Goal: Task Accomplishment & Management: Complete application form

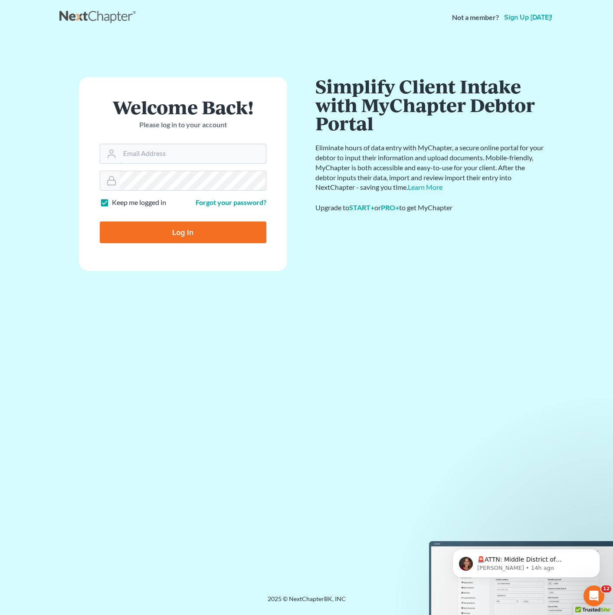
type input "[PERSON_NAME][EMAIL_ADDRESS][DOMAIN_NAME]"
click at [226, 224] on input "Log In" at bounding box center [183, 232] width 167 height 22
type input "Thinking..."
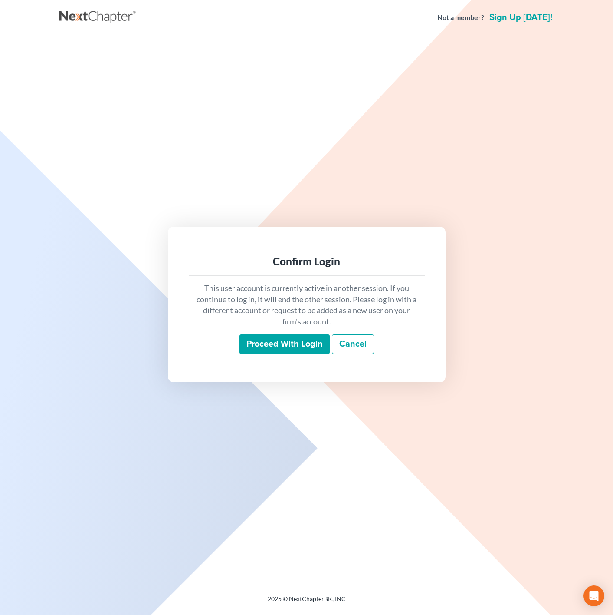
click at [284, 367] on div "Confirm Login This user account is currently active in another session. If you …" at bounding box center [307, 304] width 278 height 155
click at [293, 347] on input "Proceed with login" at bounding box center [285, 344] width 90 height 20
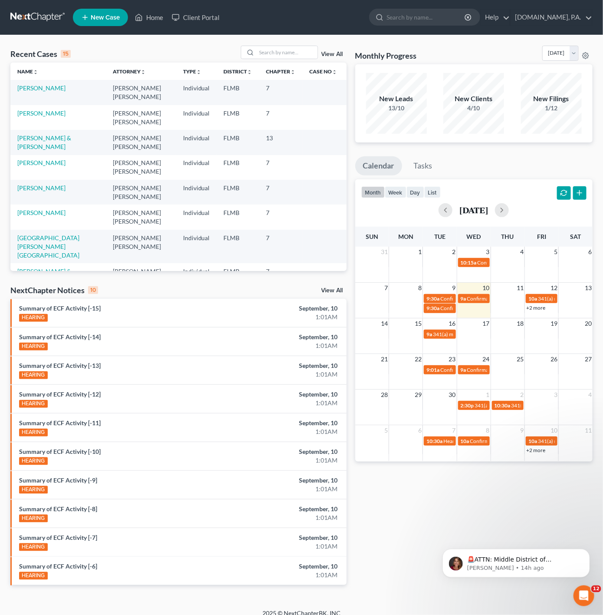
click at [279, 41] on div "Recent Cases 15 View All Name unfold_more expand_more expand_less Attorney unfo…" at bounding box center [301, 322] width 603 height 574
click at [276, 48] on input "search" at bounding box center [287, 52] width 61 height 13
click at [484, 560] on p "🚨ATTN: Middle District of Florida The court has added a new Credit Counseling F…" at bounding box center [523, 559] width 112 height 9
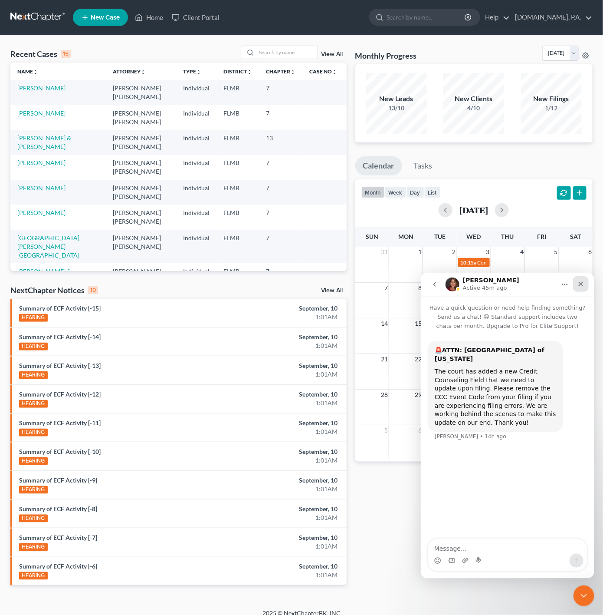
click at [575, 286] on div "Close" at bounding box center [581, 284] width 16 height 16
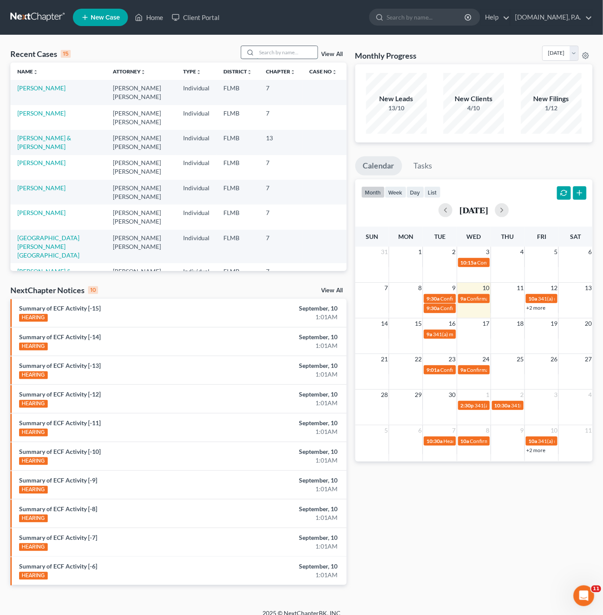
click at [288, 56] on input "search" at bounding box center [287, 52] width 61 height 13
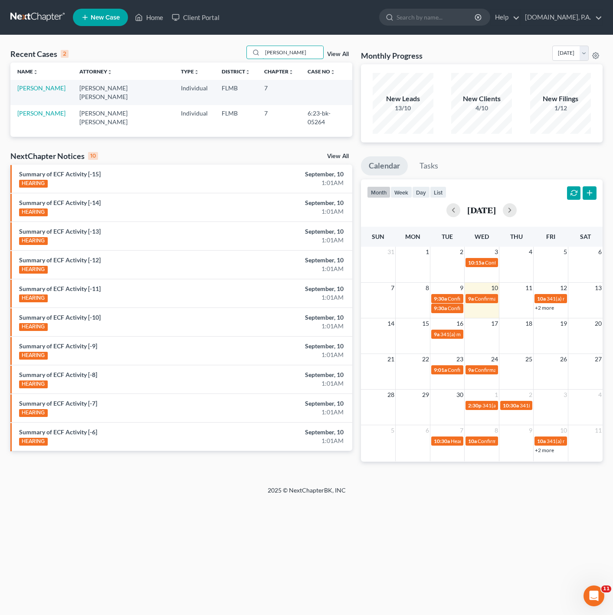
type input "pope"
click at [35, 92] on td "Pope, Ann" at bounding box center [41, 92] width 62 height 25
click at [38, 87] on link "Pope, Ann" at bounding box center [41, 87] width 48 height 7
select select "3"
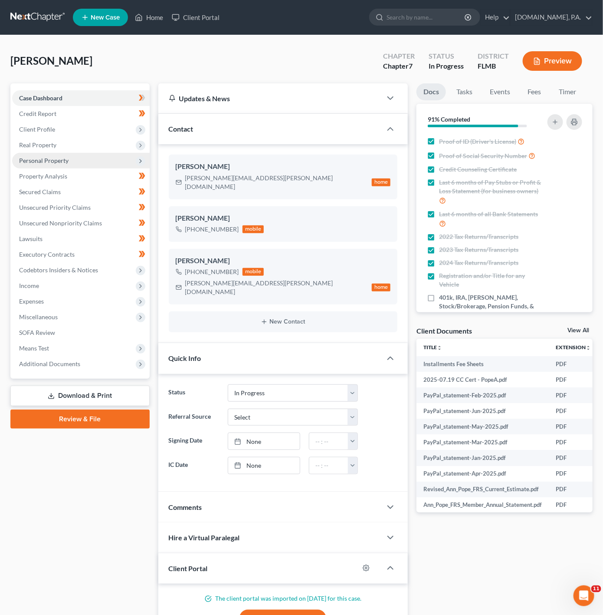
click at [120, 161] on span "Personal Property" at bounding box center [81, 161] width 138 height 16
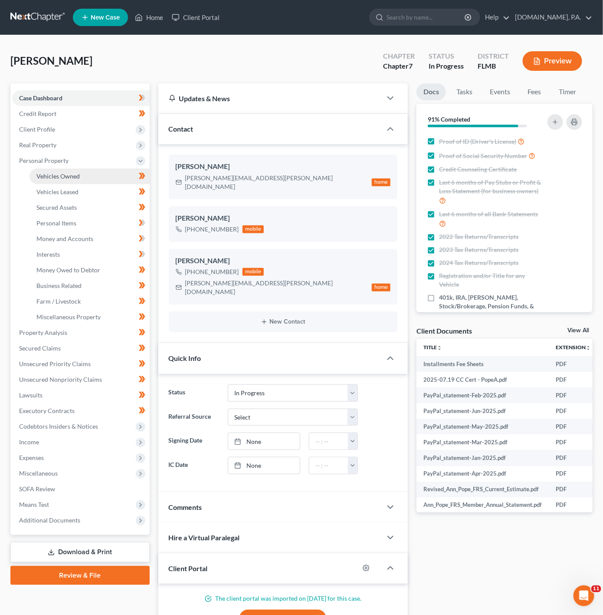
click at [120, 180] on link "Vehicles Owned" at bounding box center [90, 176] width 120 height 16
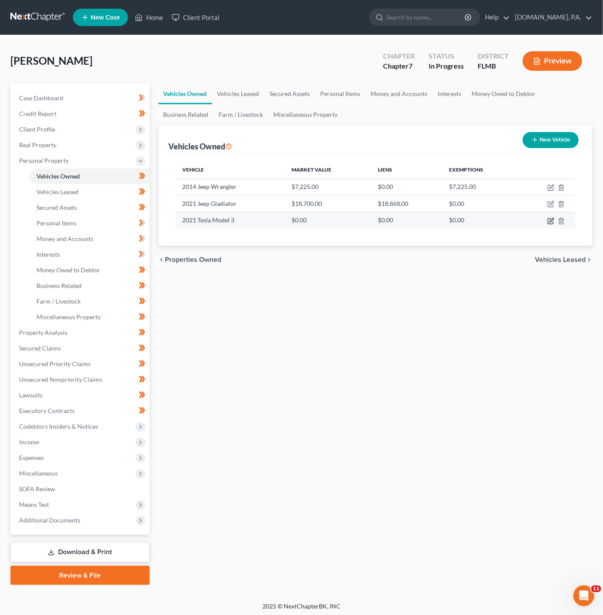
click at [551, 222] on icon "button" at bounding box center [551, 220] width 7 height 7
select select "0"
select select "5"
select select "3"
select select "0"
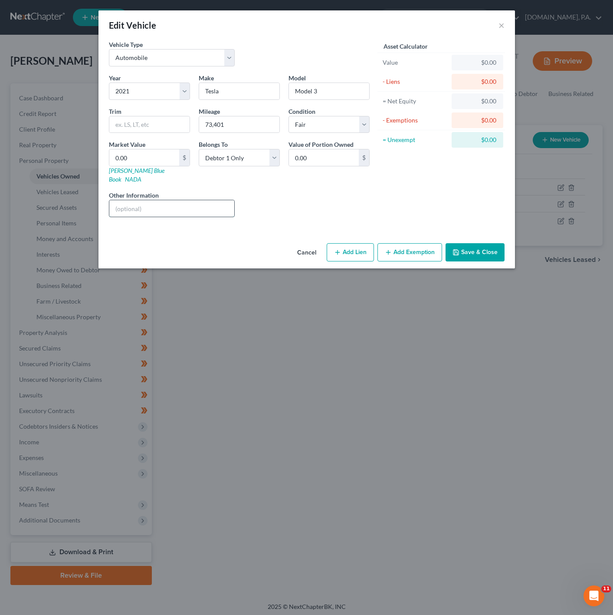
drag, startPoint x: 184, startPoint y: 201, endPoint x: 191, endPoint y: 200, distance: 7.1
click at [184, 201] on input "text" at bounding box center [171, 208] width 125 height 16
click at [355, 243] on button "Add Lien" at bounding box center [350, 252] width 47 height 18
select select "0"
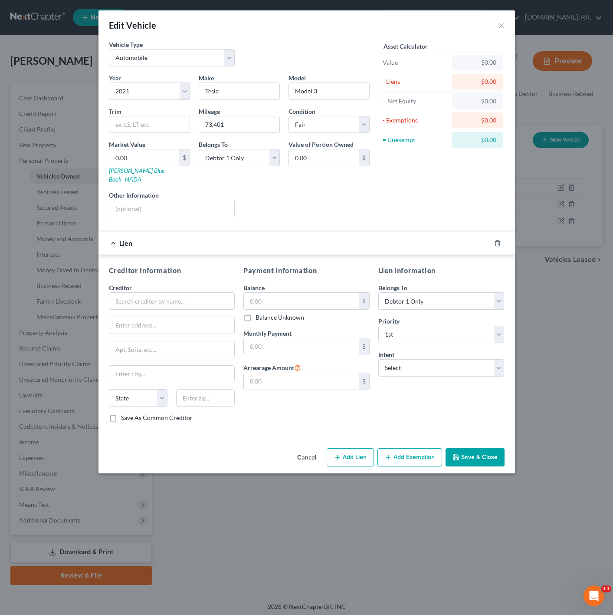
click at [492, 236] on div at bounding box center [503, 243] width 24 height 14
click at [496, 240] on icon "button" at bounding box center [497, 243] width 7 height 7
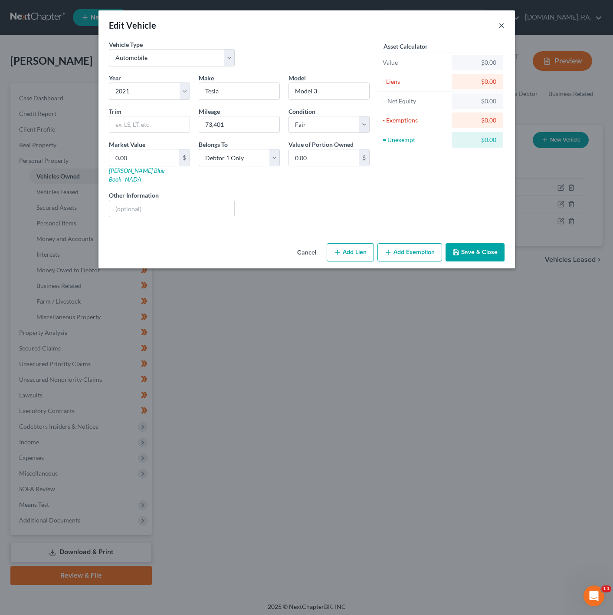
click at [502, 21] on button "×" at bounding box center [502, 25] width 6 height 10
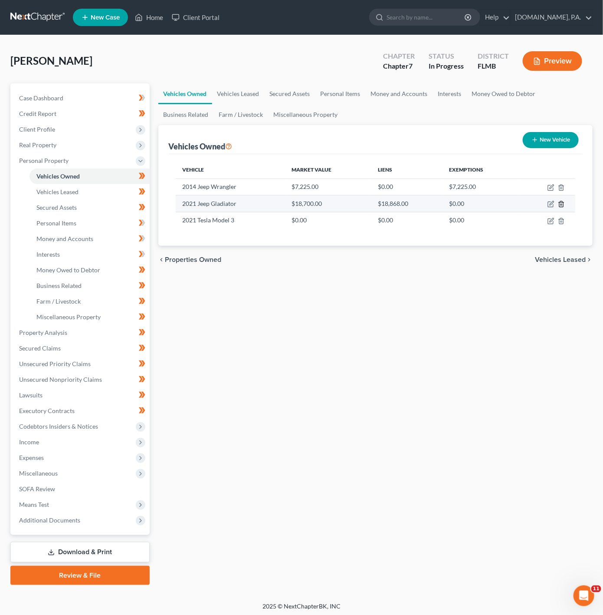
click at [563, 204] on icon "button" at bounding box center [561, 204] width 4 height 6
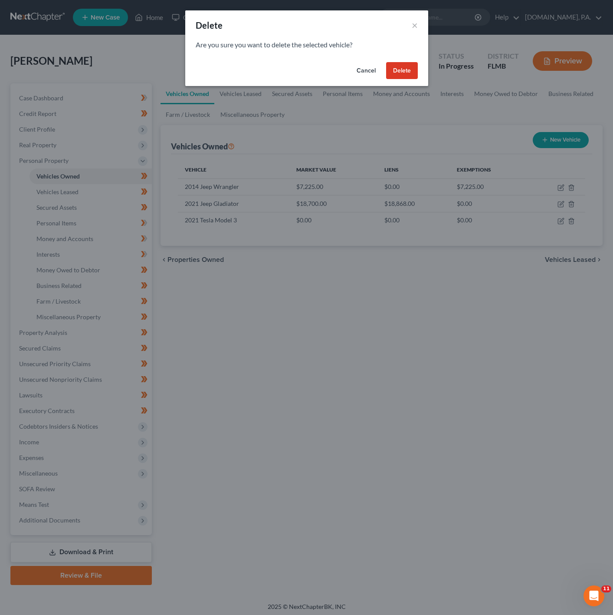
click at [409, 76] on button "Delete" at bounding box center [402, 70] width 32 height 17
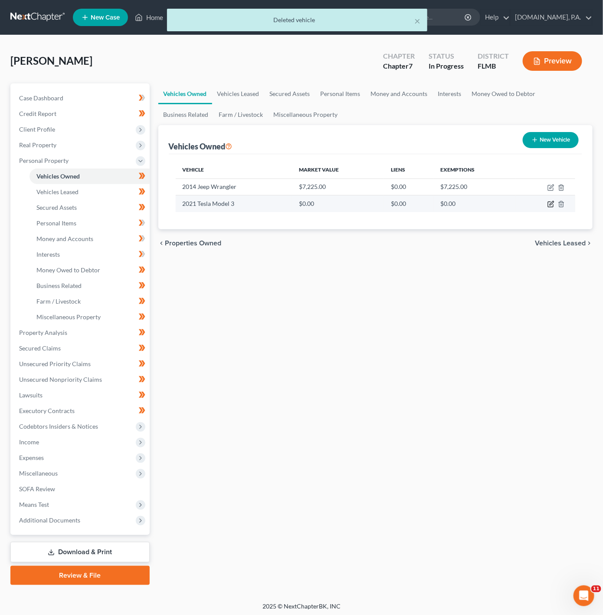
click at [548, 204] on icon "button" at bounding box center [551, 204] width 7 height 7
select select "0"
select select "5"
select select "3"
select select "0"
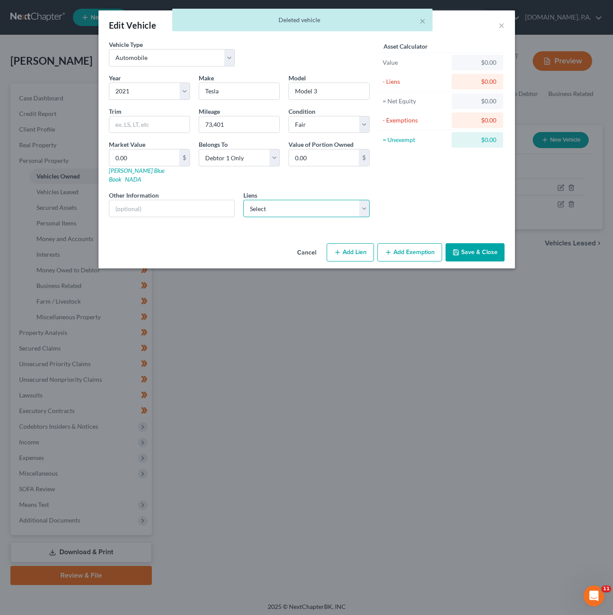
click at [310, 201] on select "Select Gm Financial - $18,868.00" at bounding box center [306, 208] width 126 height 17
select select "45"
select select "0"
select select "4"
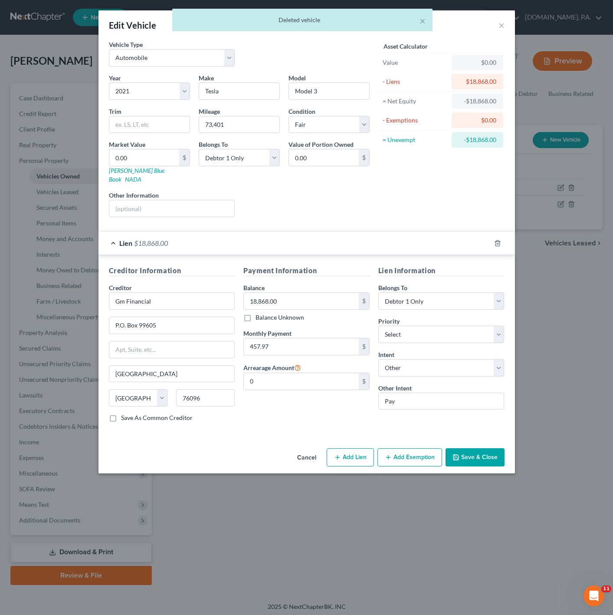
click at [151, 239] on span "$18,868.00" at bounding box center [151, 243] width 34 height 8
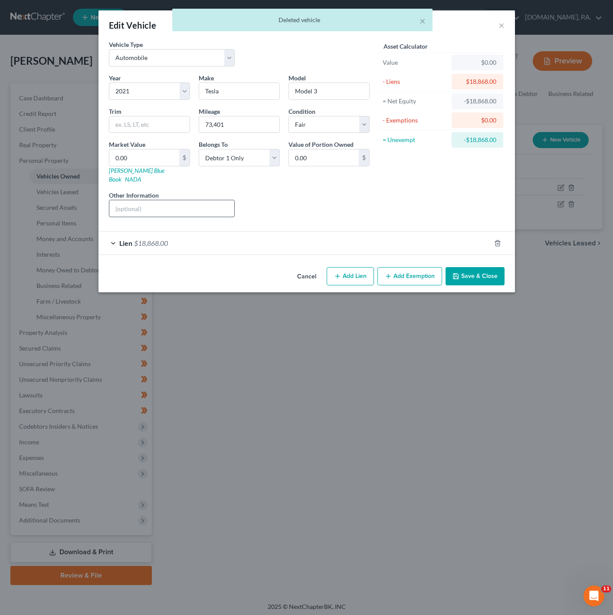
click at [204, 200] on input "text" at bounding box center [171, 208] width 125 height 16
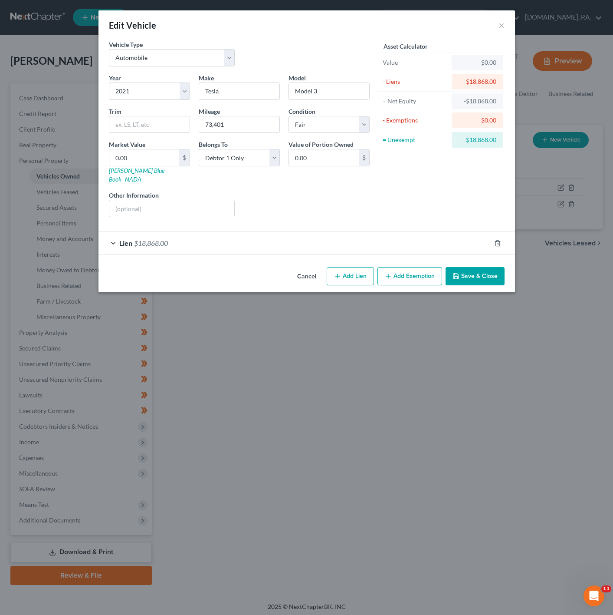
click at [322, 181] on div "Year Select 2026 2025 2024 2023 2022 2021 2020 2019 2018 2017 2016 2015 2014 20…" at bounding box center [240, 148] width 270 height 151
click at [460, 270] on button "Save & Close" at bounding box center [475, 276] width 59 height 18
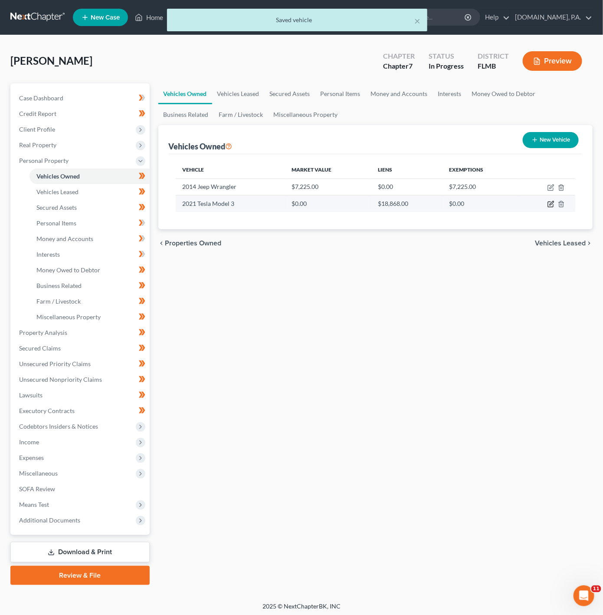
click at [551, 205] on icon "button" at bounding box center [551, 204] width 7 height 7
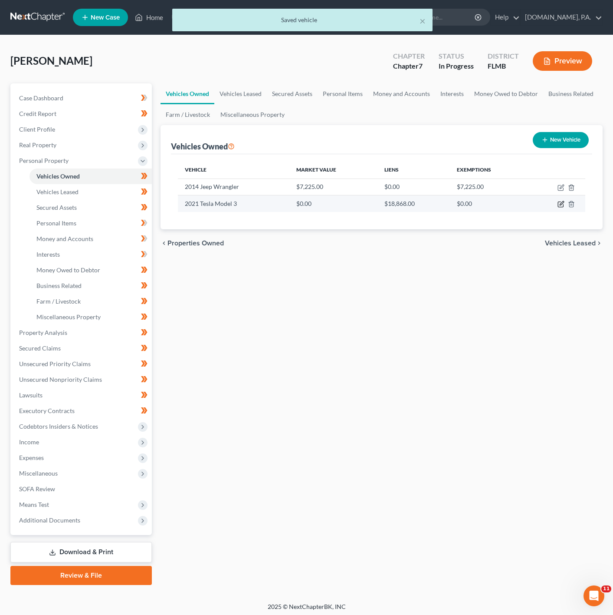
select select "0"
select select "5"
select select "3"
select select "0"
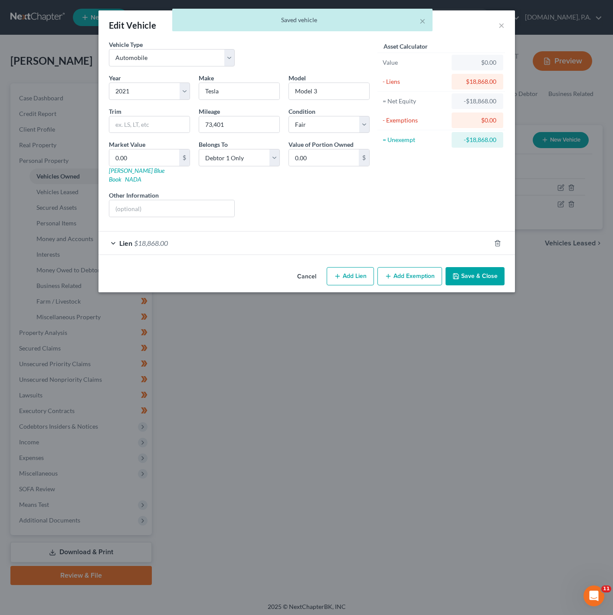
click at [500, 24] on div "× Saved vehicle" at bounding box center [302, 22] width 613 height 27
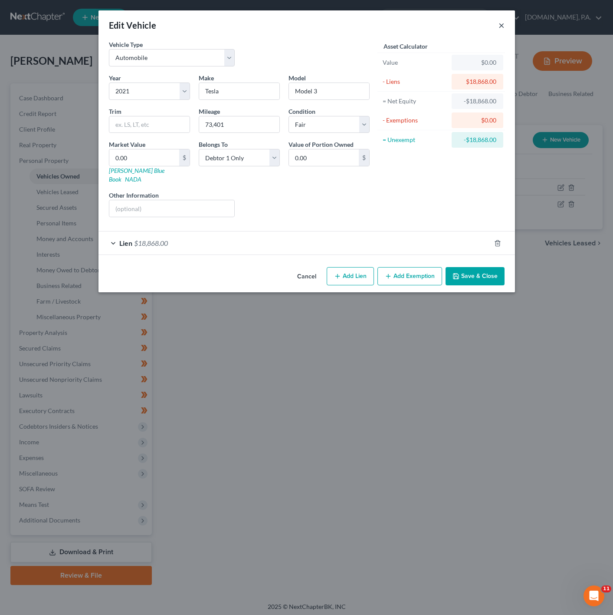
click at [502, 29] on button "×" at bounding box center [502, 25] width 6 height 10
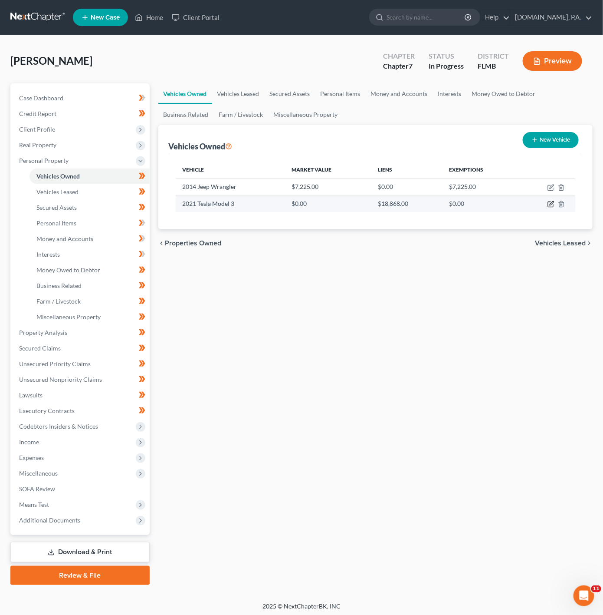
click at [549, 202] on icon "button" at bounding box center [550, 204] width 5 height 5
select select "0"
select select "5"
select select "3"
select select "0"
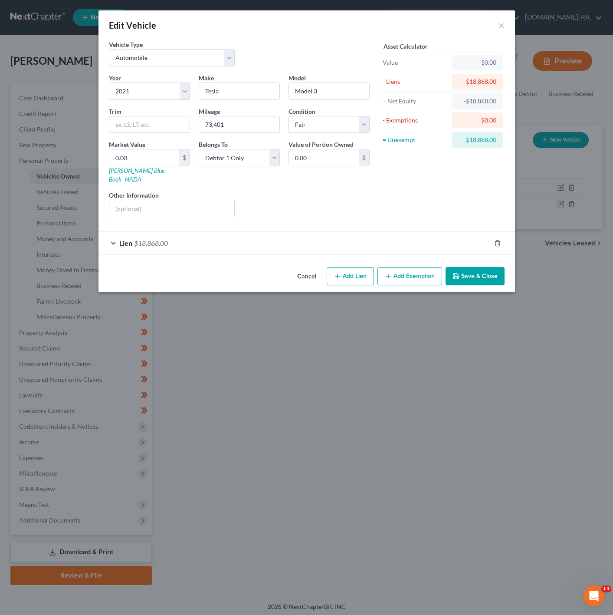
click at [297, 268] on button "Cancel" at bounding box center [306, 276] width 33 height 17
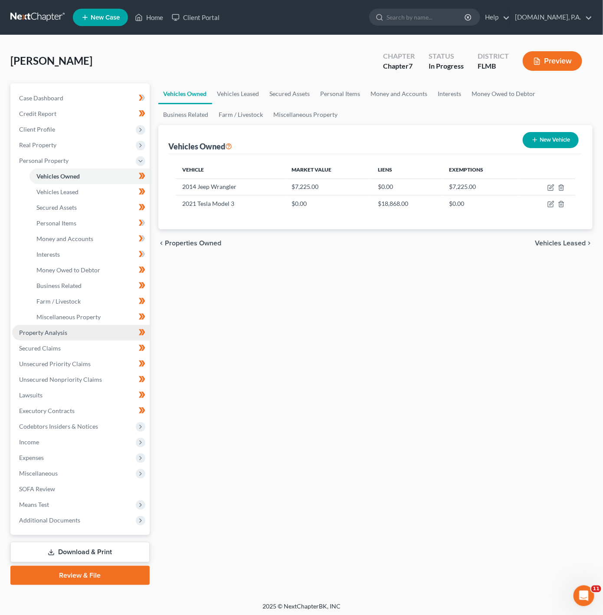
click at [81, 334] on link "Property Analysis" at bounding box center [81, 333] width 138 height 16
